Goal: Information Seeking & Learning: Learn about a topic

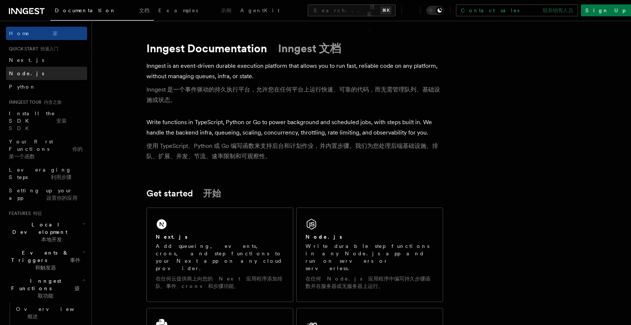
click at [17, 76] on span "Node.js" at bounding box center [26, 73] width 35 height 6
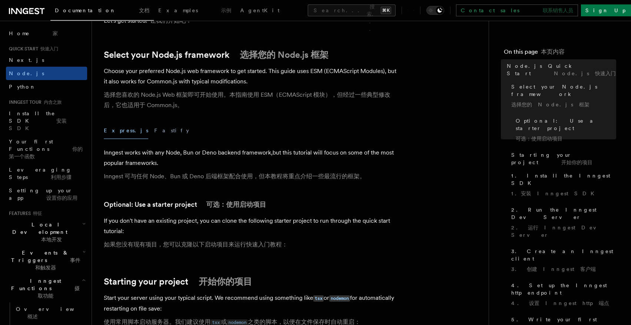
scroll to position [277, 0]
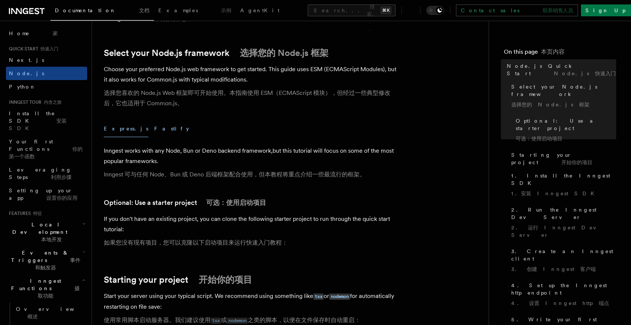
click at [154, 132] on button "Fastify" at bounding box center [171, 129] width 35 height 17
click at [117, 132] on button "Express.js" at bounding box center [126, 129] width 45 height 17
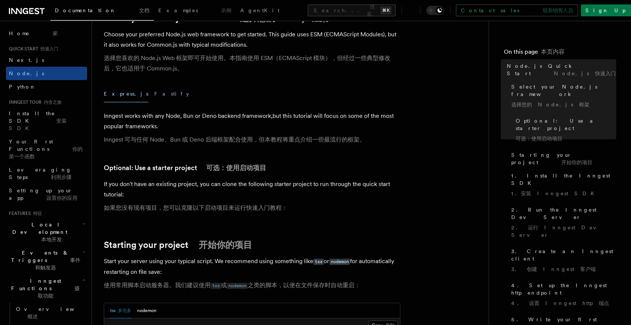
scroll to position [314, 0]
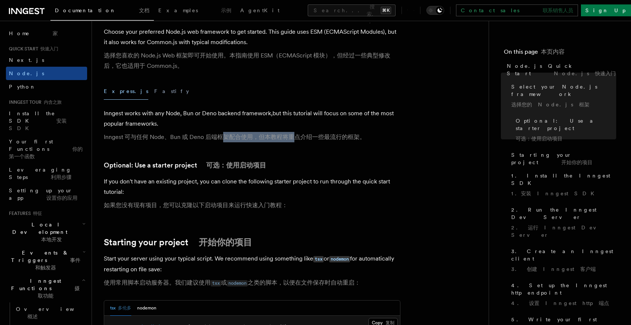
drag, startPoint x: 221, startPoint y: 138, endPoint x: 295, endPoint y: 138, distance: 74.5
click at [295, 138] on font "Inngest 可与任何 Node、Bun 或 Deno 后端框架配合使用，但本教程将重点介绍一些最流行的框架。" at bounding box center [235, 137] width 262 height 7
drag, startPoint x: 270, startPoint y: 138, endPoint x: 364, endPoint y: 139, distance: 93.8
click at [364, 139] on font "Inngest 可与任何 Node、Bun 或 Deno 后端框架配合使用，但本教程将重点介绍一些最流行的框架。" at bounding box center [235, 137] width 262 height 7
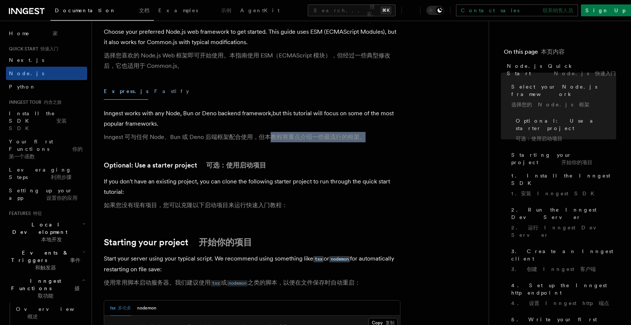
click at [364, 139] on font "Inngest 可与任何 Node、Bun 或 Deno 后端框架配合使用，但本教程将重点介绍一些最流行的框架。" at bounding box center [235, 137] width 262 height 7
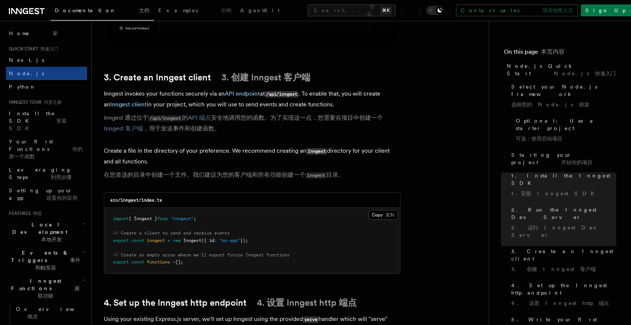
scroll to position [1184, 0]
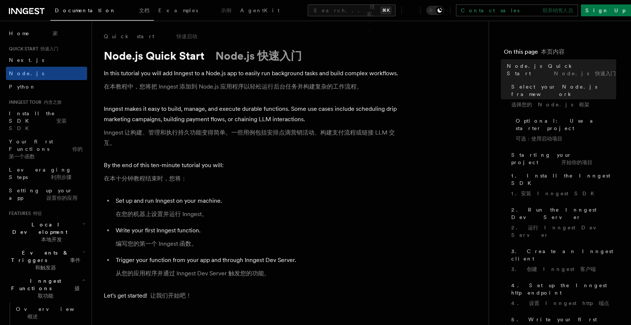
click at [227, 94] on p "In this tutorial you will add Inngest to a Node.js app to easily run background…" at bounding box center [252, 81] width 297 height 27
click at [164, 110] on p "Inngest makes it easy to build, manage, and execute durable functions. Some use…" at bounding box center [252, 127] width 297 height 47
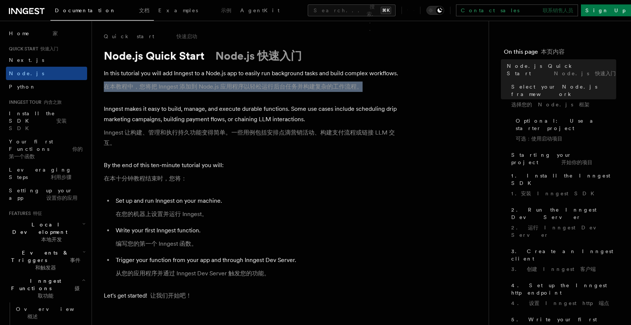
drag, startPoint x: 101, startPoint y: 91, endPoint x: 375, endPoint y: 93, distance: 274.4
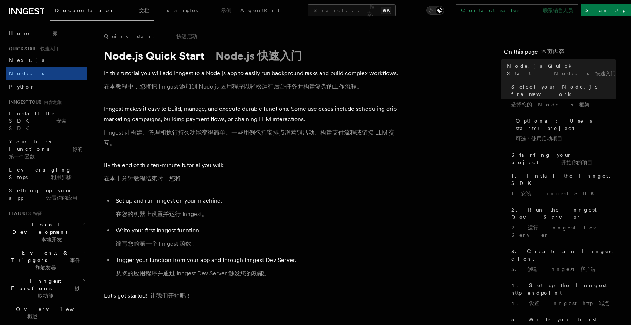
click at [375, 93] on p "In this tutorial you will add Inngest to a Node.js app to easily run background…" at bounding box center [252, 81] width 297 height 27
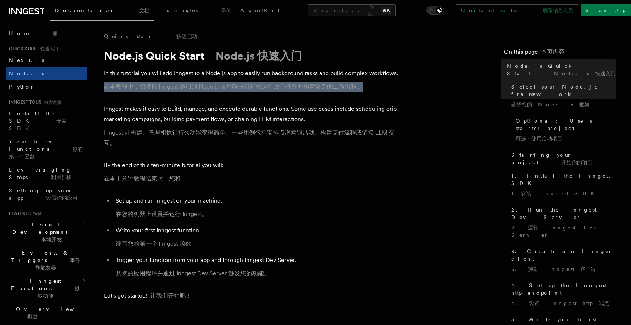
drag, startPoint x: 376, startPoint y: 88, endPoint x: 101, endPoint y: 83, distance: 274.8
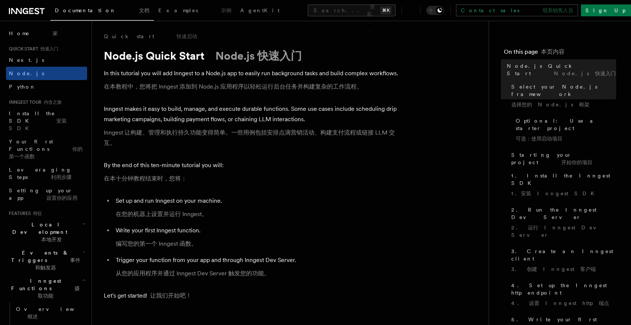
click at [43, 85] on link "Python" at bounding box center [46, 86] width 81 height 13
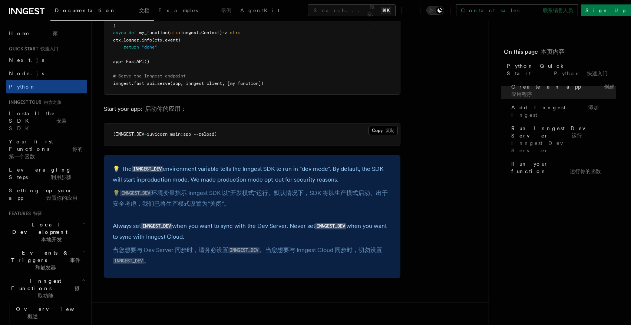
scroll to position [845, 0]
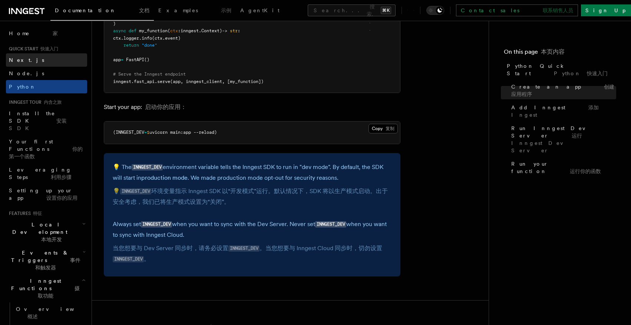
click at [34, 54] on link "Next.js" at bounding box center [46, 59] width 81 height 13
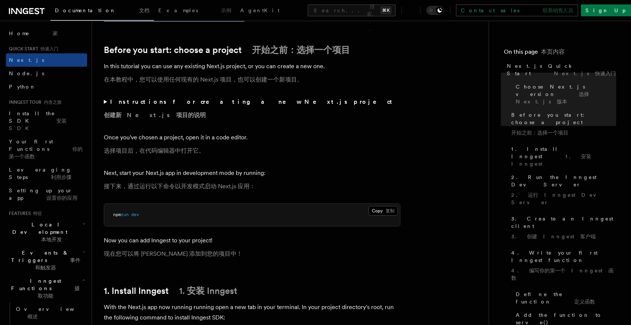
scroll to position [372, 0]
